Goal: Task Accomplishment & Management: Use online tool/utility

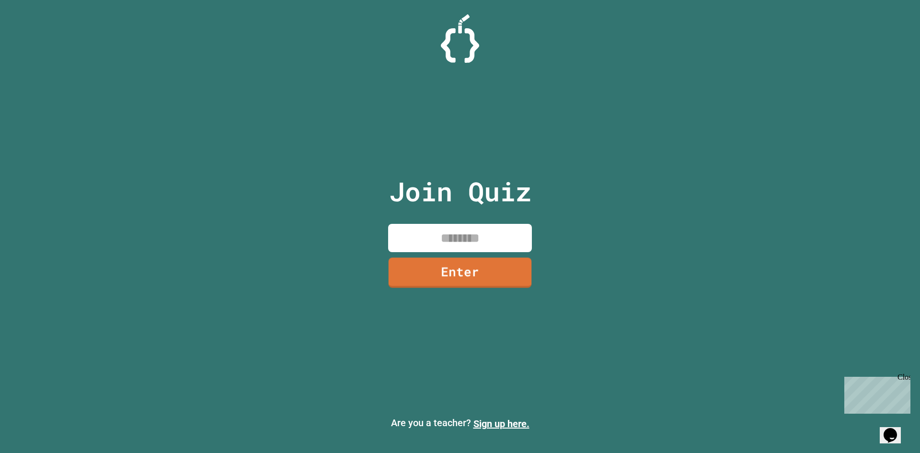
drag, startPoint x: 447, startPoint y: 230, endPoint x: 443, endPoint y: 237, distance: 7.9
click at [446, 232] on input at bounding box center [460, 238] width 144 height 28
type input "********"
click at [487, 268] on link "Enter" at bounding box center [459, 271] width 131 height 32
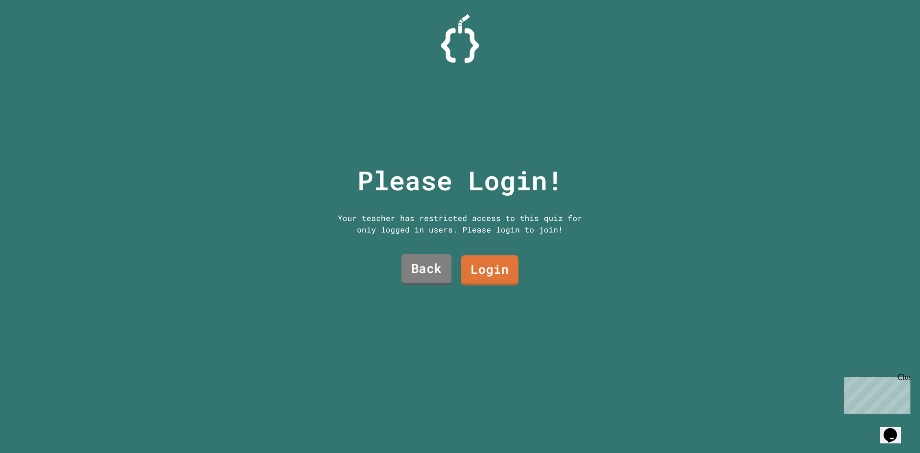
click at [393, 263] on div "Please Login! Your teacher has restricted access to this quiz for only logged i…" at bounding box center [459, 226] width 293 height 453
click at [409, 266] on link "Back" at bounding box center [426, 269] width 50 height 32
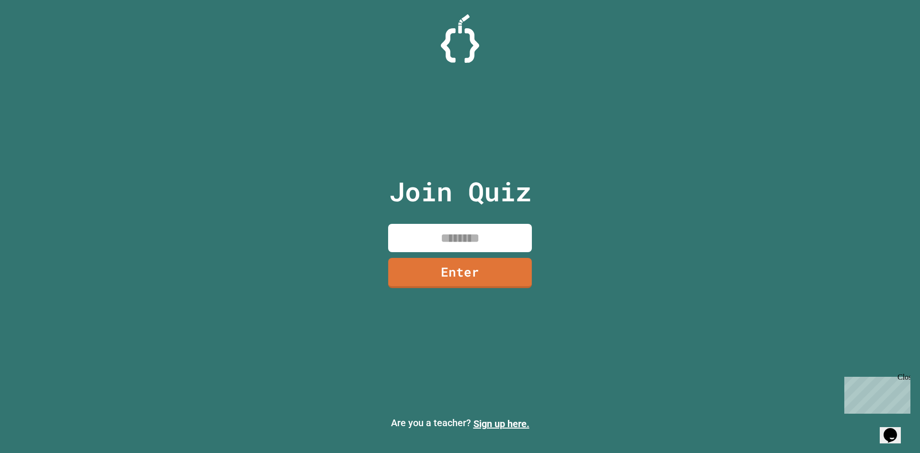
click at [457, 234] on input at bounding box center [460, 238] width 144 height 28
click at [438, 240] on input "********" at bounding box center [460, 238] width 144 height 28
type input "********"
click at [481, 278] on link "Enter" at bounding box center [459, 272] width 143 height 32
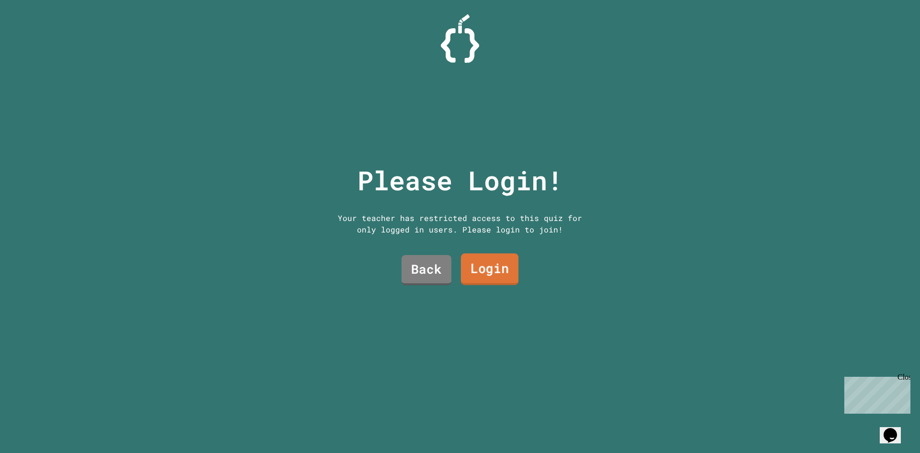
click at [469, 265] on link "Login" at bounding box center [489, 269] width 57 height 32
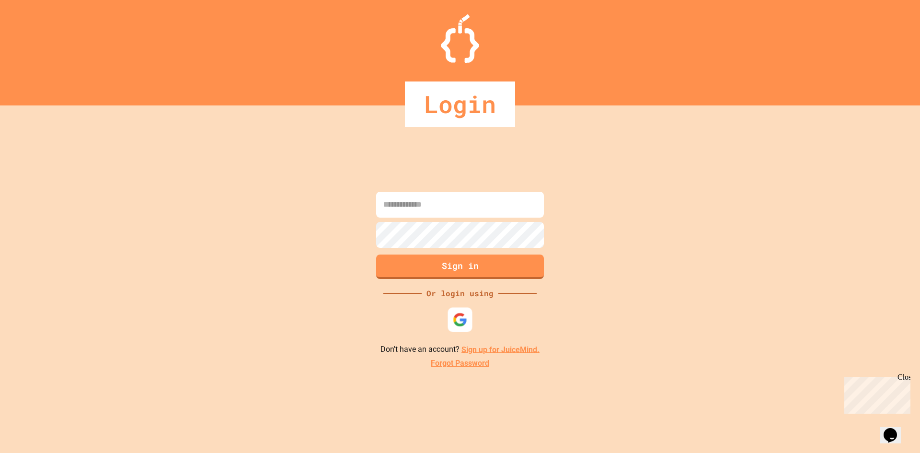
click at [465, 319] on img at bounding box center [460, 319] width 15 height 15
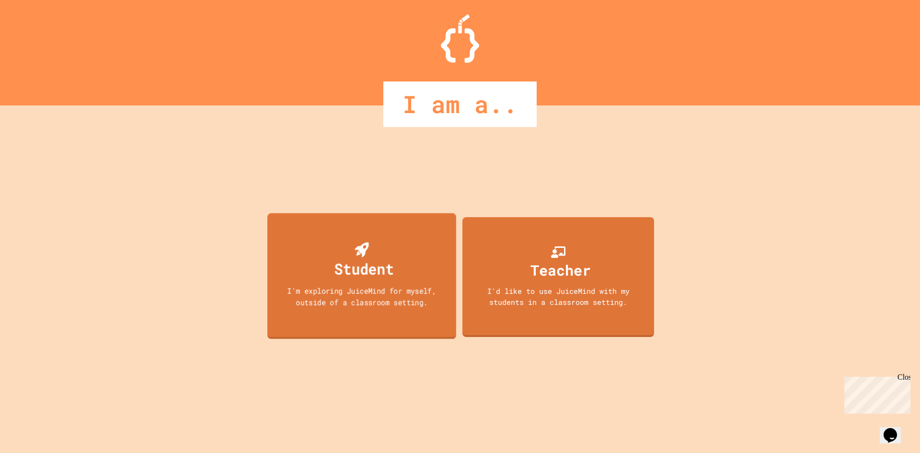
click at [346, 268] on div "Student" at bounding box center [363, 268] width 59 height 23
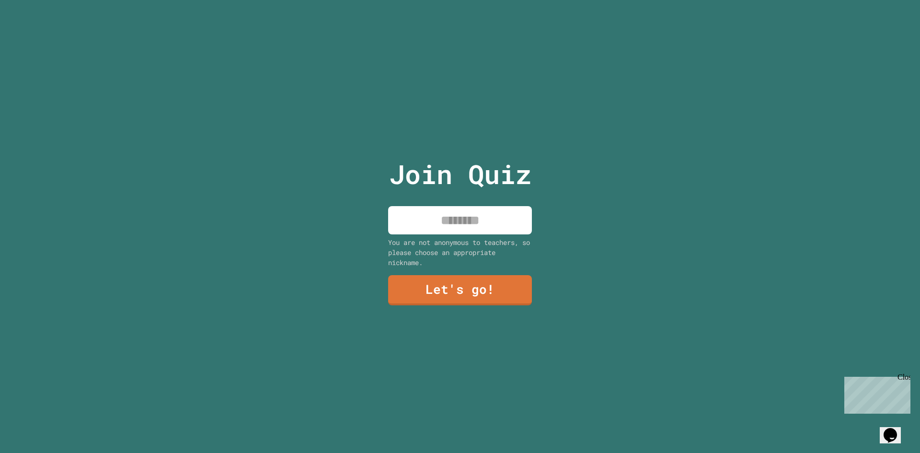
click at [487, 224] on input at bounding box center [460, 220] width 144 height 28
type input "*****"
click at [453, 292] on link "Let's go!" at bounding box center [460, 289] width 142 height 32
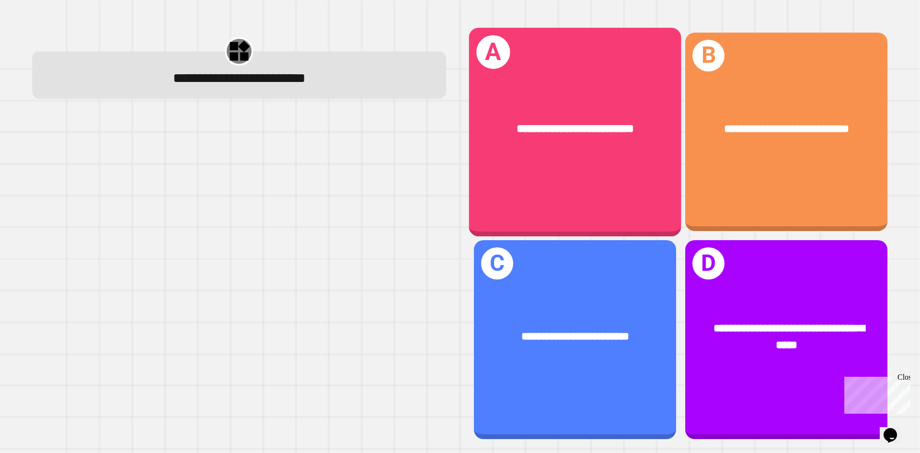
click at [583, 190] on div "**********" at bounding box center [575, 131] width 212 height 208
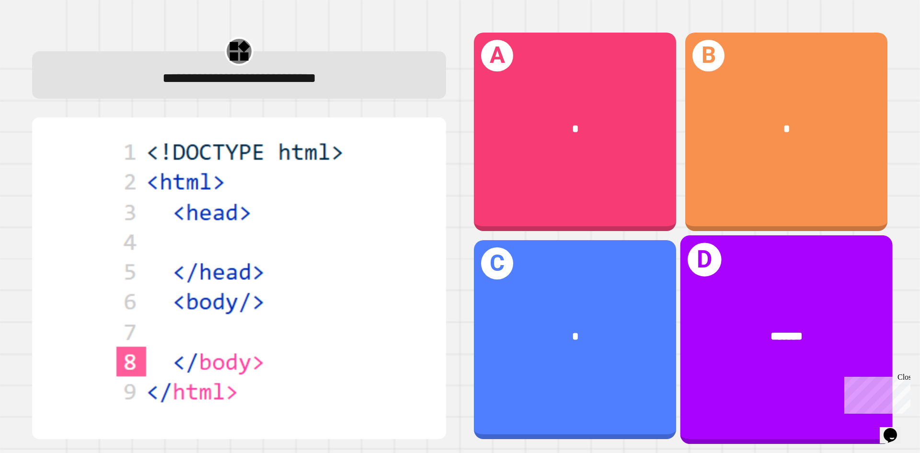
click at [705, 305] on div "*******" at bounding box center [786, 337] width 212 height 64
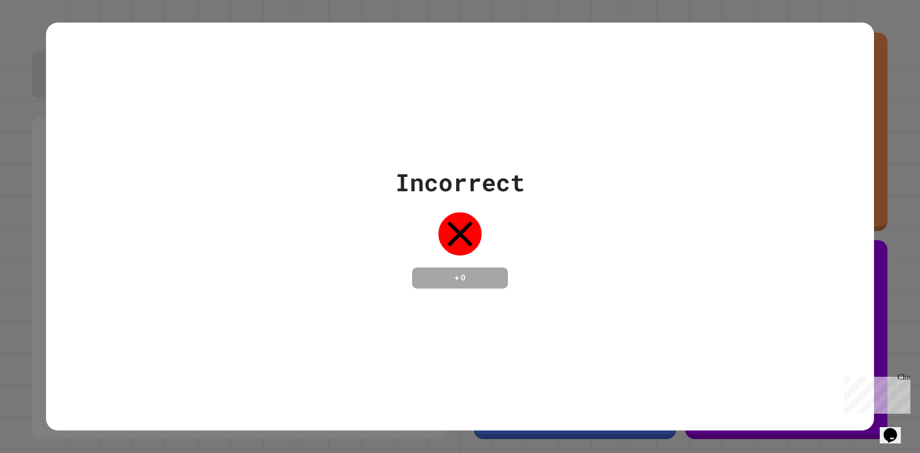
click at [464, 239] on icon at bounding box center [459, 233] width 43 height 43
click at [905, 377] on div "Close" at bounding box center [903, 379] width 12 height 12
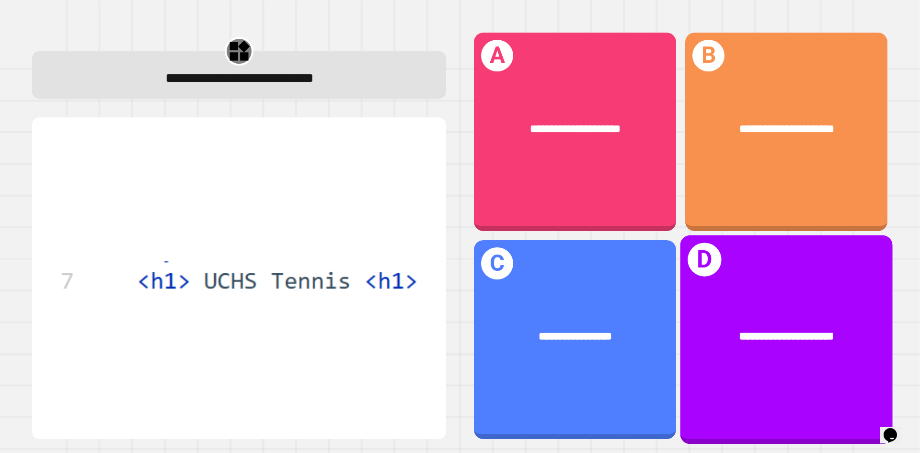
click at [790, 338] on div "**********" at bounding box center [786, 337] width 212 height 64
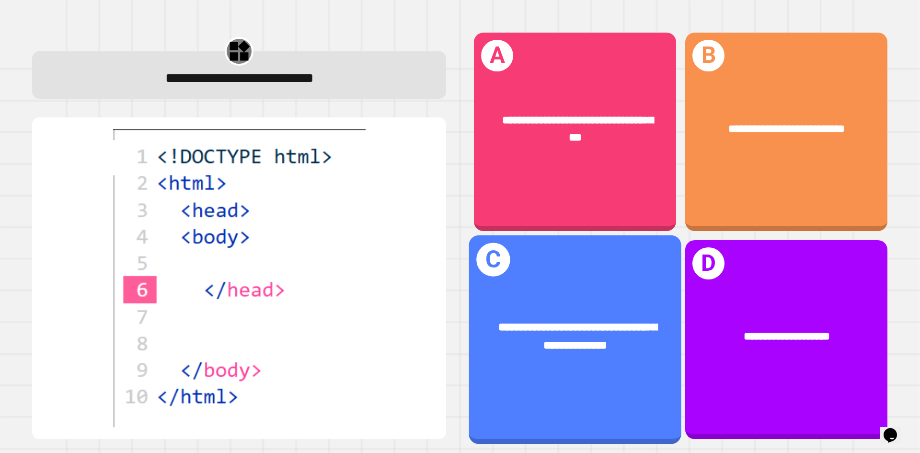
click at [548, 321] on span "**********" at bounding box center [577, 336] width 159 height 30
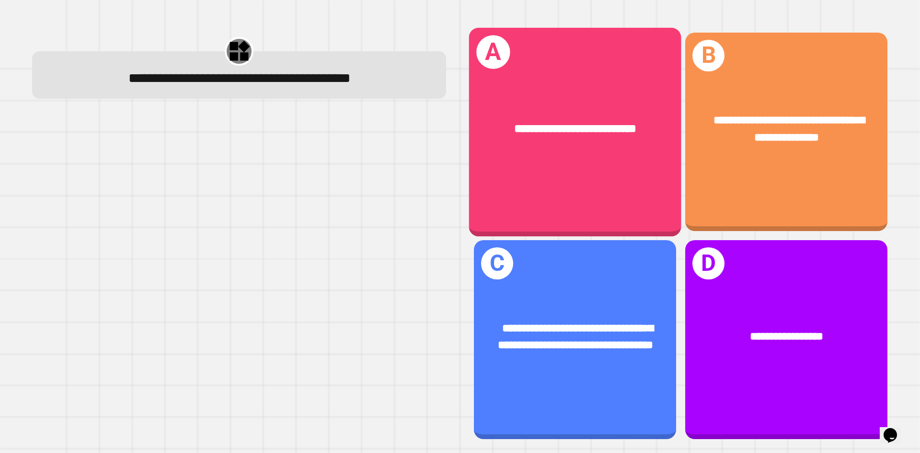
click at [587, 180] on div "**********" at bounding box center [575, 131] width 212 height 208
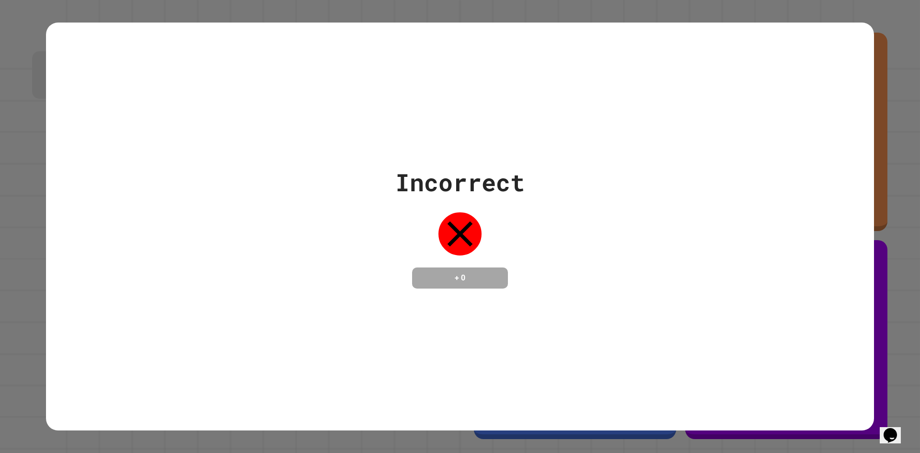
click at [447, 237] on icon at bounding box center [459, 233] width 43 height 43
click at [454, 231] on icon at bounding box center [459, 233] width 43 height 43
click at [888, 427] on icon "Opens Chat This icon Opens the chat window." at bounding box center [889, 434] width 15 height 15
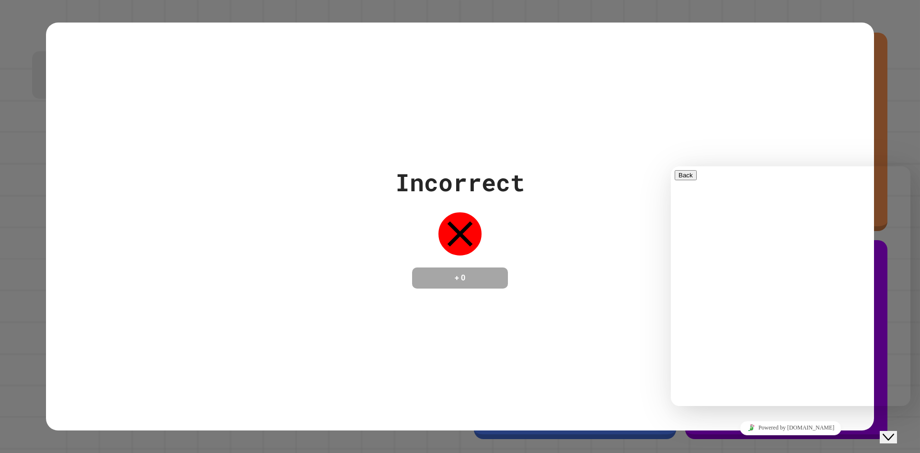
click at [890, 431] on icon "Close Chat This icon closes the chat window." at bounding box center [887, 436] width 11 height 11
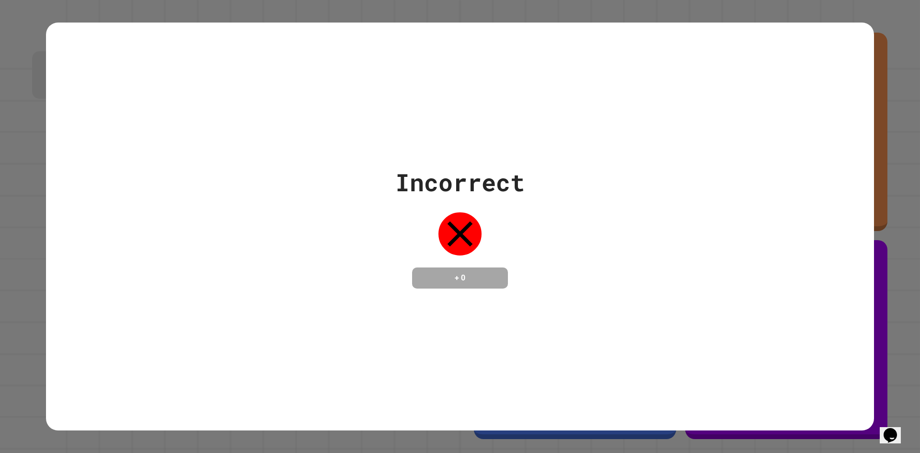
click at [889, 428] on icon "Chat widget" at bounding box center [889, 435] width 13 height 14
click at [889, 431] on icon "Close Chat This icon closes the chat window." at bounding box center [887, 436] width 11 height 11
click at [889, 428] on icon "Chat widget" at bounding box center [889, 435] width 13 height 14
click at [889, 431] on icon "Close Chat This icon closes the chat window." at bounding box center [887, 436] width 11 height 11
click at [889, 428] on icon "Chat widget" at bounding box center [889, 435] width 13 height 14
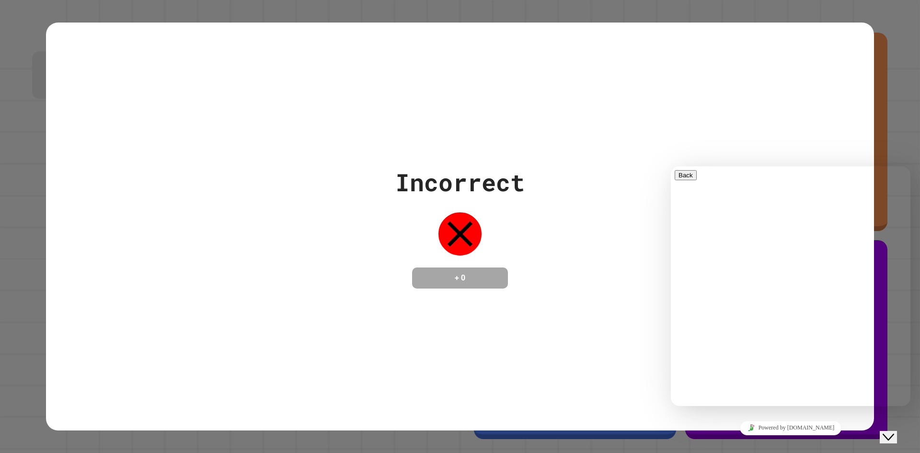
click at [889, 431] on icon "Close Chat This icon closes the chat window." at bounding box center [887, 436] width 11 height 11
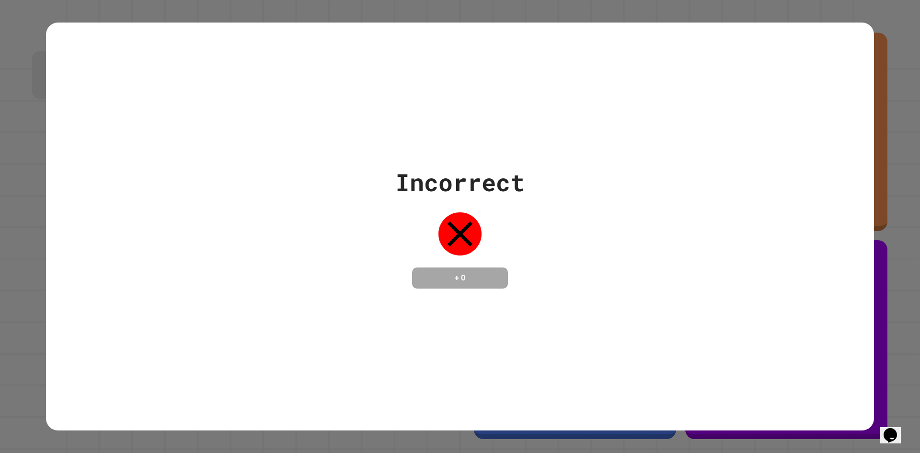
drag, startPoint x: 455, startPoint y: 226, endPoint x: 460, endPoint y: 228, distance: 5.2
click at [467, 230] on icon at bounding box center [459, 233] width 43 height 43
drag, startPoint x: 456, startPoint y: 227, endPoint x: 465, endPoint y: 216, distance: 12.9
click at [465, 221] on icon at bounding box center [459, 233] width 25 height 25
click at [447, 220] on icon at bounding box center [459, 233] width 43 height 43
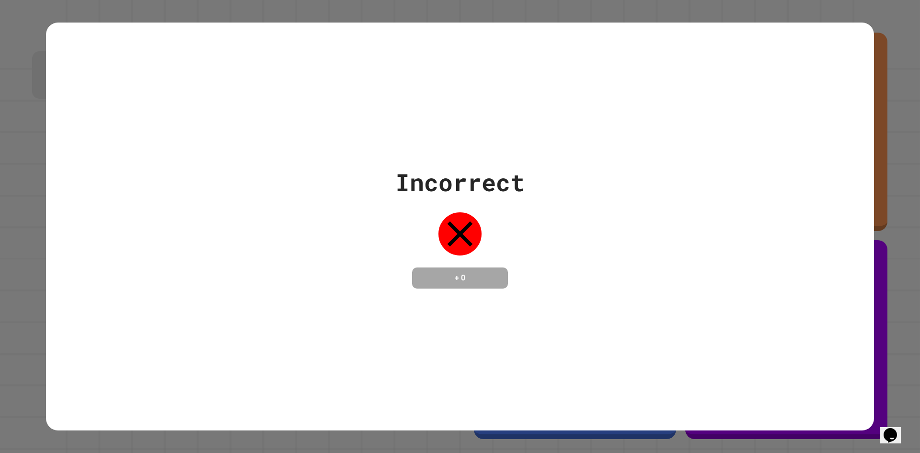
drag, startPoint x: 455, startPoint y: 223, endPoint x: 446, endPoint y: 233, distance: 12.6
click at [446, 233] on icon at bounding box center [459, 233] width 43 height 43
drag, startPoint x: 455, startPoint y: 225, endPoint x: 468, endPoint y: 233, distance: 15.3
click at [468, 233] on icon at bounding box center [459, 233] width 43 height 43
drag, startPoint x: 441, startPoint y: 232, endPoint x: 461, endPoint y: 216, distance: 26.2
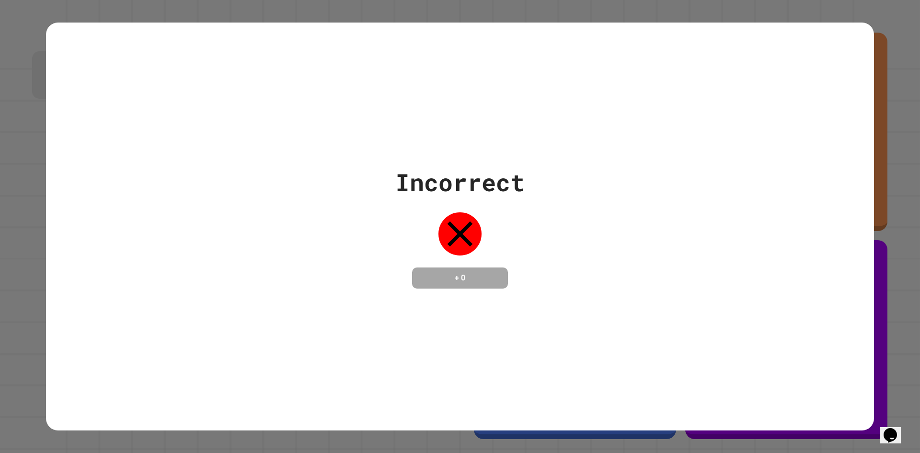
click at [461, 216] on icon at bounding box center [459, 233] width 43 height 43
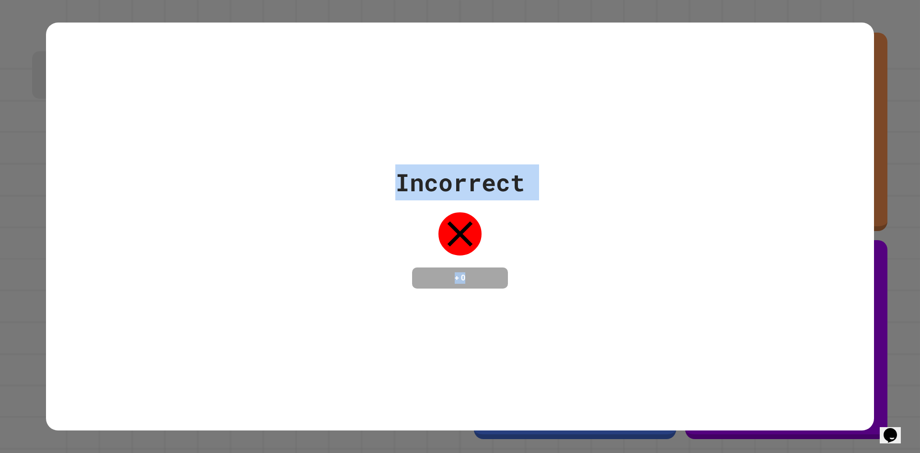
drag, startPoint x: 389, startPoint y: 205, endPoint x: 549, endPoint y: 245, distance: 164.4
click at [548, 245] on div "Incorrect + 0" at bounding box center [460, 226] width 828 height 124
click at [443, 239] on icon at bounding box center [459, 233] width 43 height 43
click at [398, 239] on div "Incorrect + 0" at bounding box center [459, 226] width 129 height 124
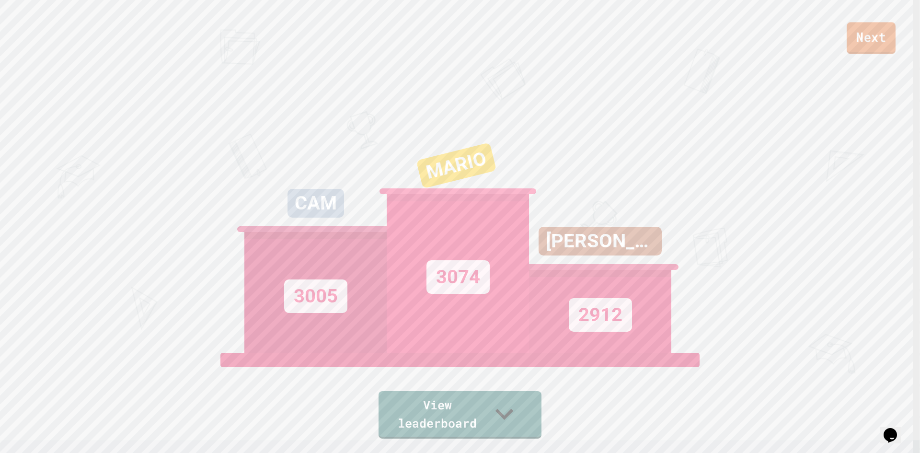
click at [859, 51] on link "Next" at bounding box center [870, 38] width 49 height 32
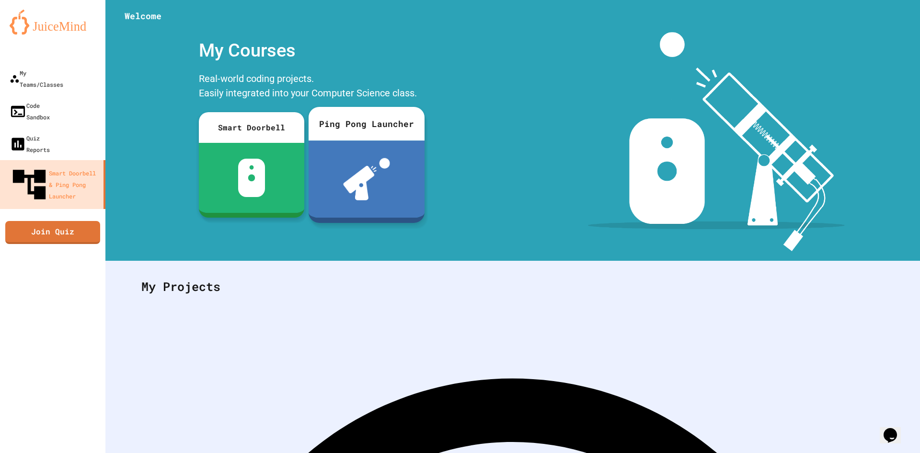
click at [382, 202] on div at bounding box center [366, 178] width 116 height 77
